Goal: Transaction & Acquisition: Purchase product/service

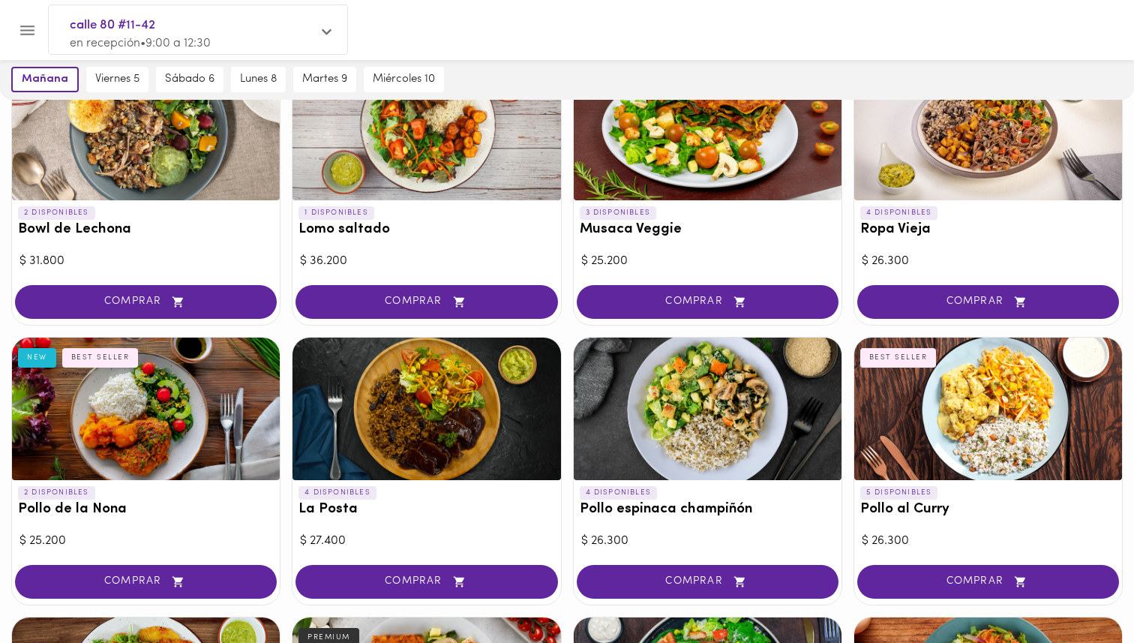
scroll to position [280, 0]
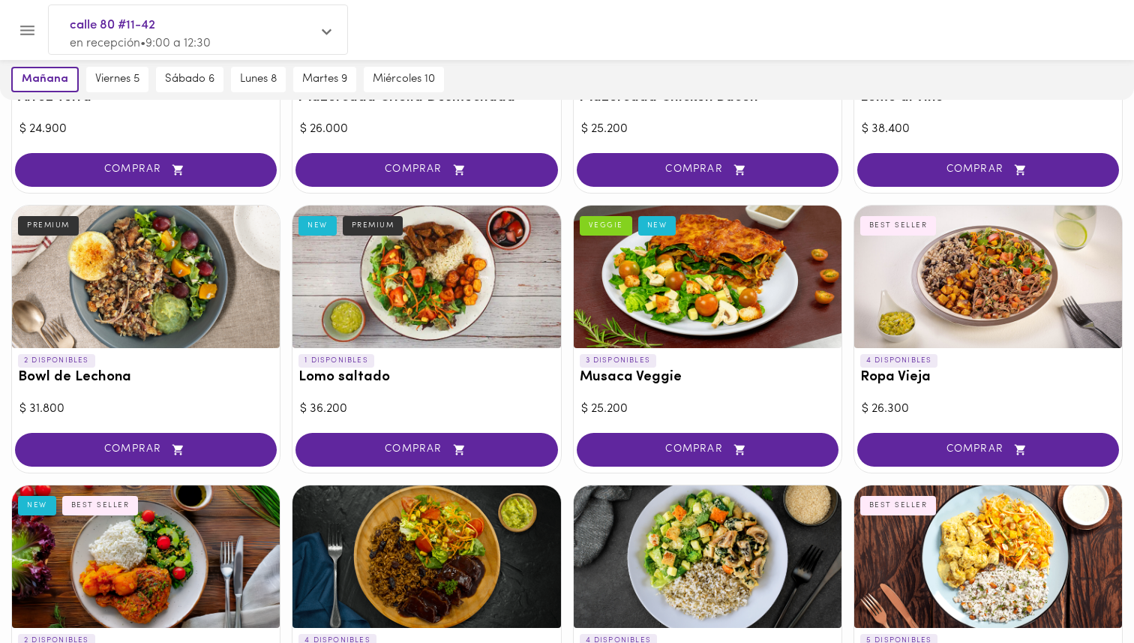
click at [970, 289] on div at bounding box center [988, 276] width 268 height 142
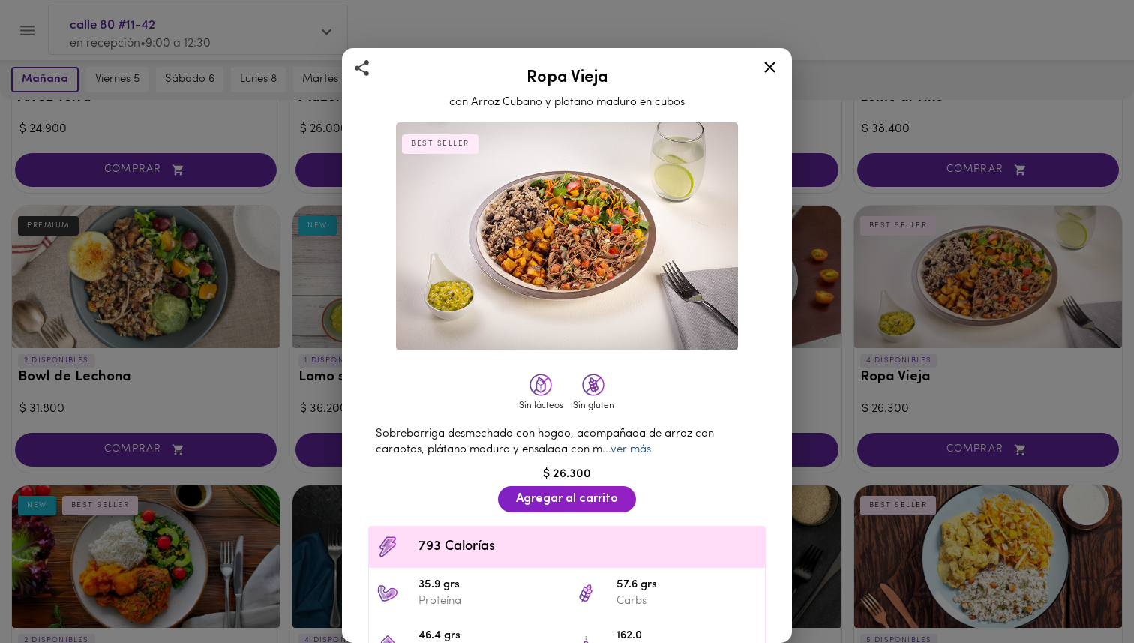
click at [640, 451] on link "ver más" at bounding box center [630, 449] width 40 height 11
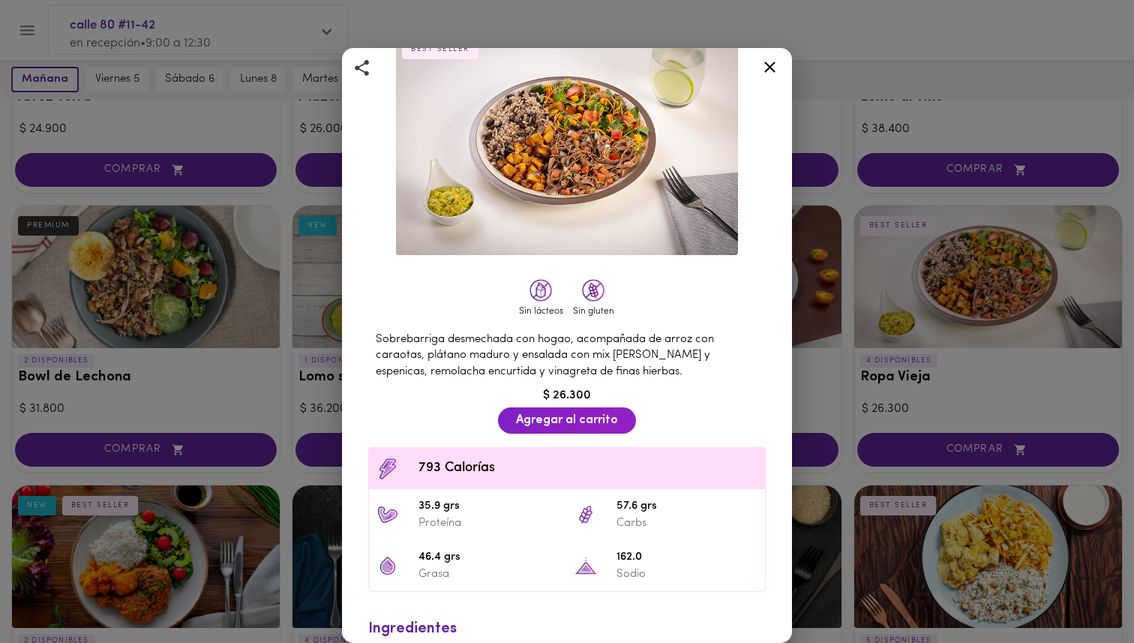
scroll to position [100, 0]
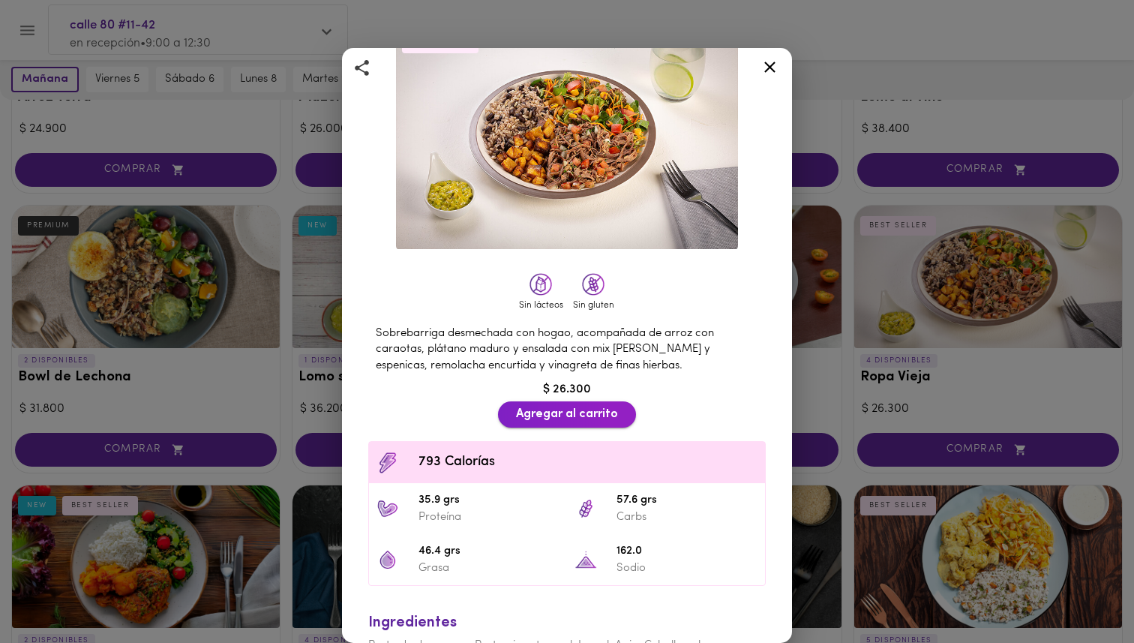
click at [573, 414] on span "Agregar al carrito" at bounding box center [567, 414] width 102 height 14
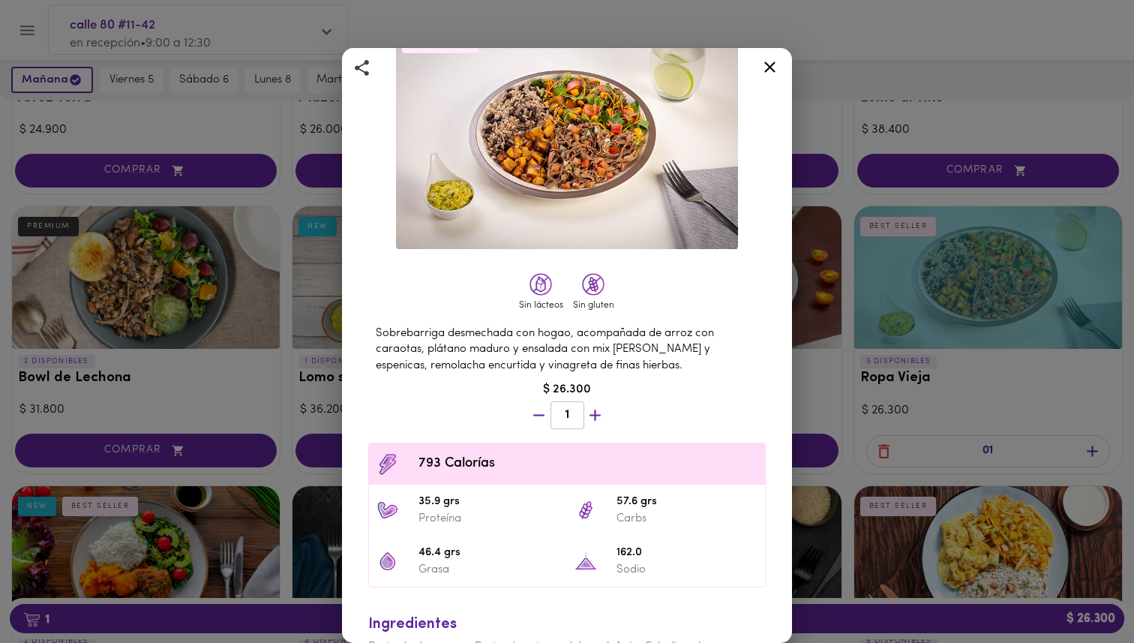
scroll to position [281, 0]
click at [771, 69] on icon at bounding box center [769, 66] width 11 height 11
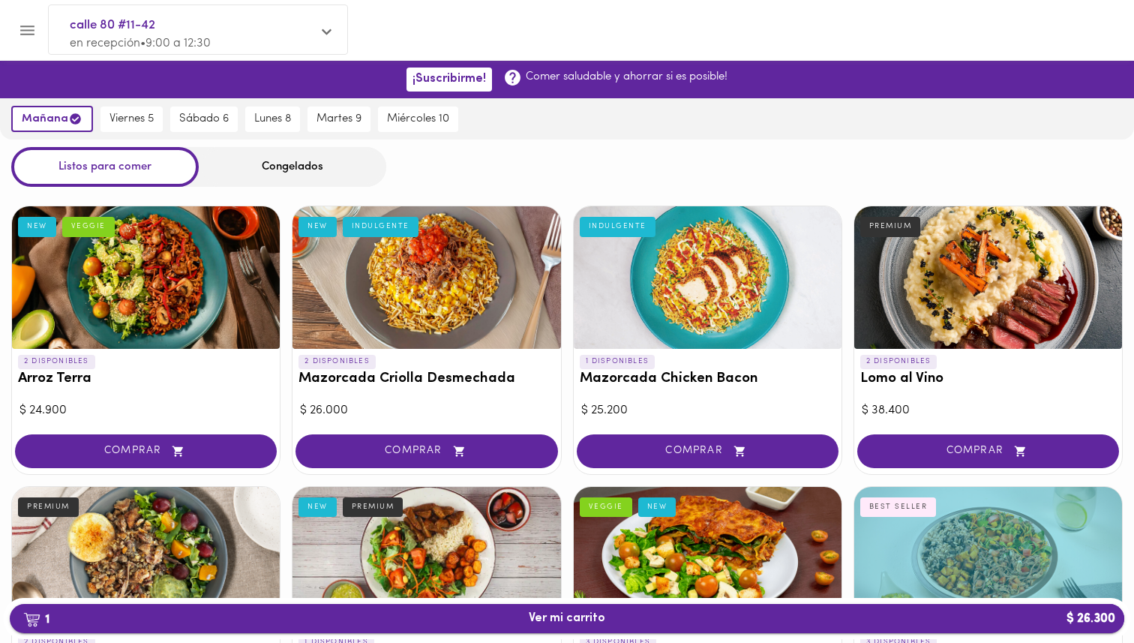
click at [555, 619] on span "1 Ver mi carrito $ 26.300" at bounding box center [567, 618] width 76 height 14
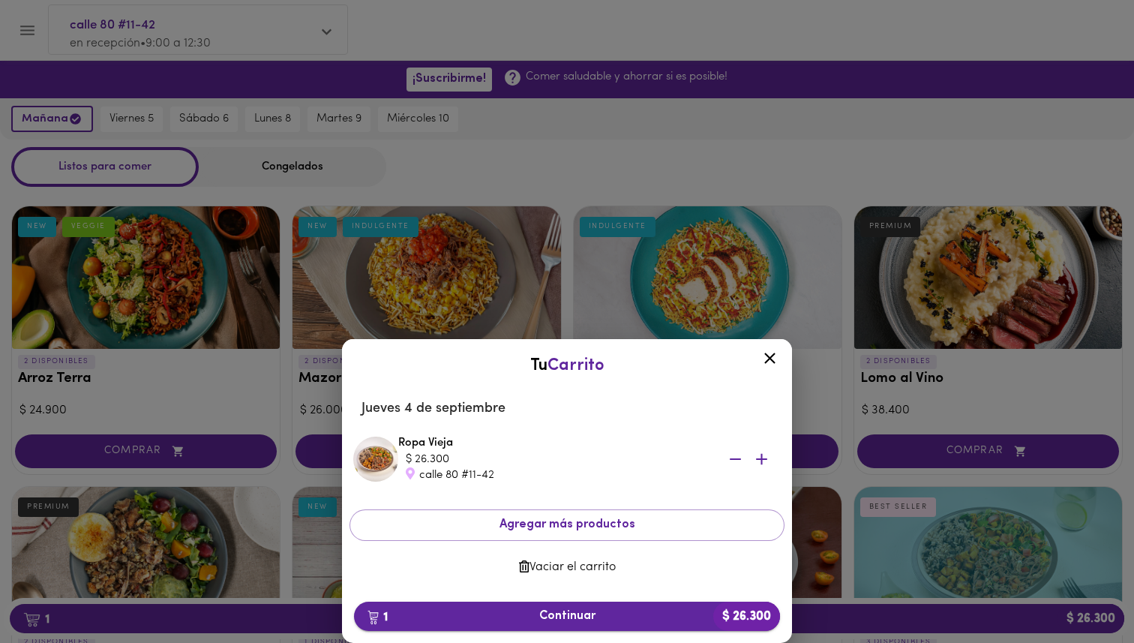
click at [590, 620] on span "1 Continuar $ 26.300" at bounding box center [567, 616] width 402 height 14
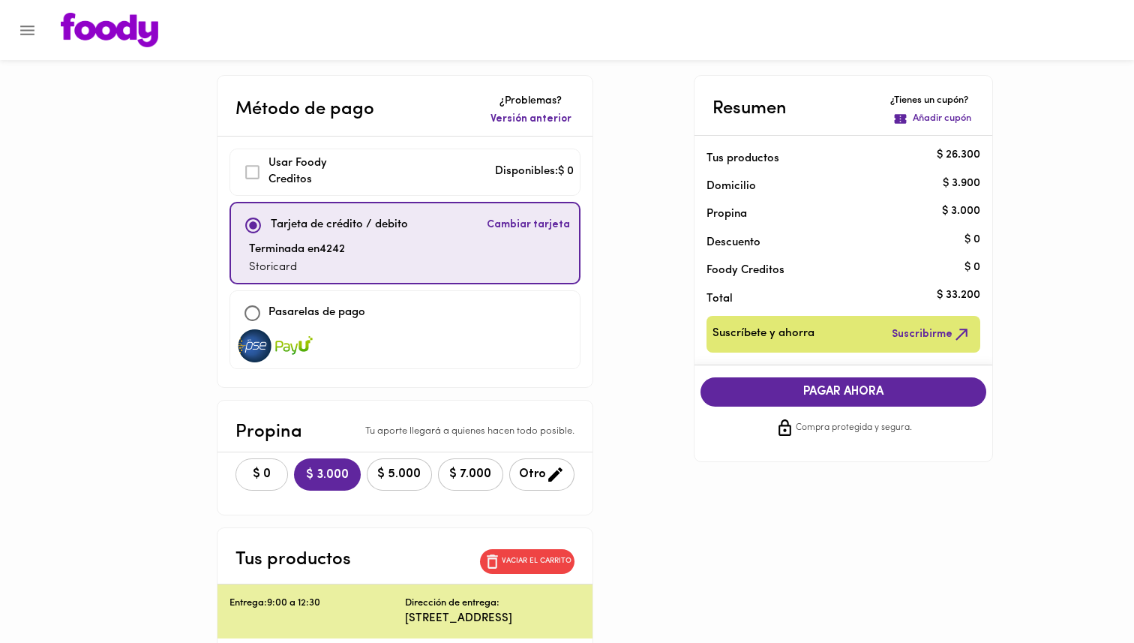
click at [255, 477] on span "$ 0" at bounding box center [261, 474] width 33 height 14
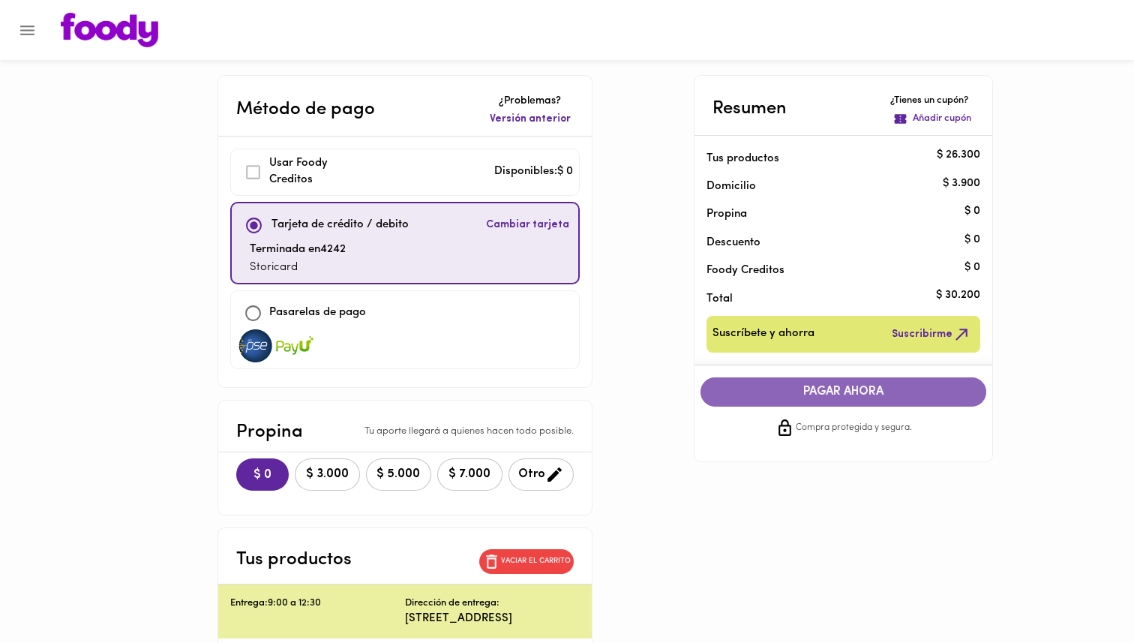
click at [841, 390] on span "PAGAR AHORA" at bounding box center [843, 392] width 256 height 14
